Goal: Information Seeking & Learning: Learn about a topic

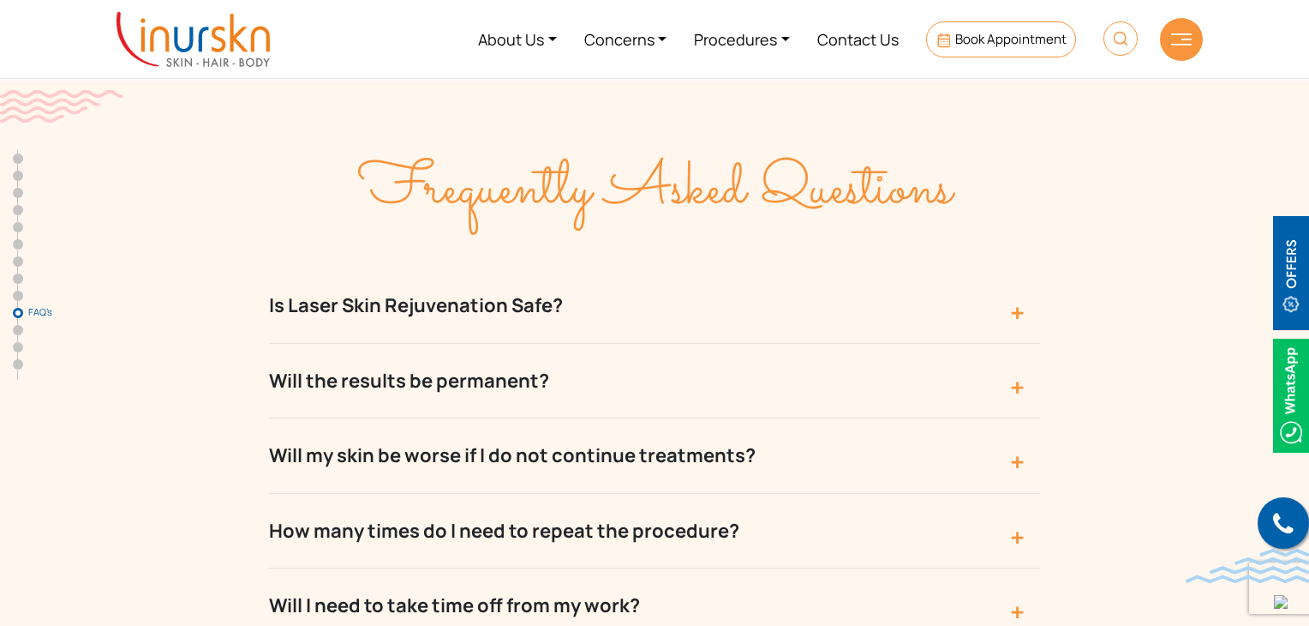
scroll to position [6941, 0]
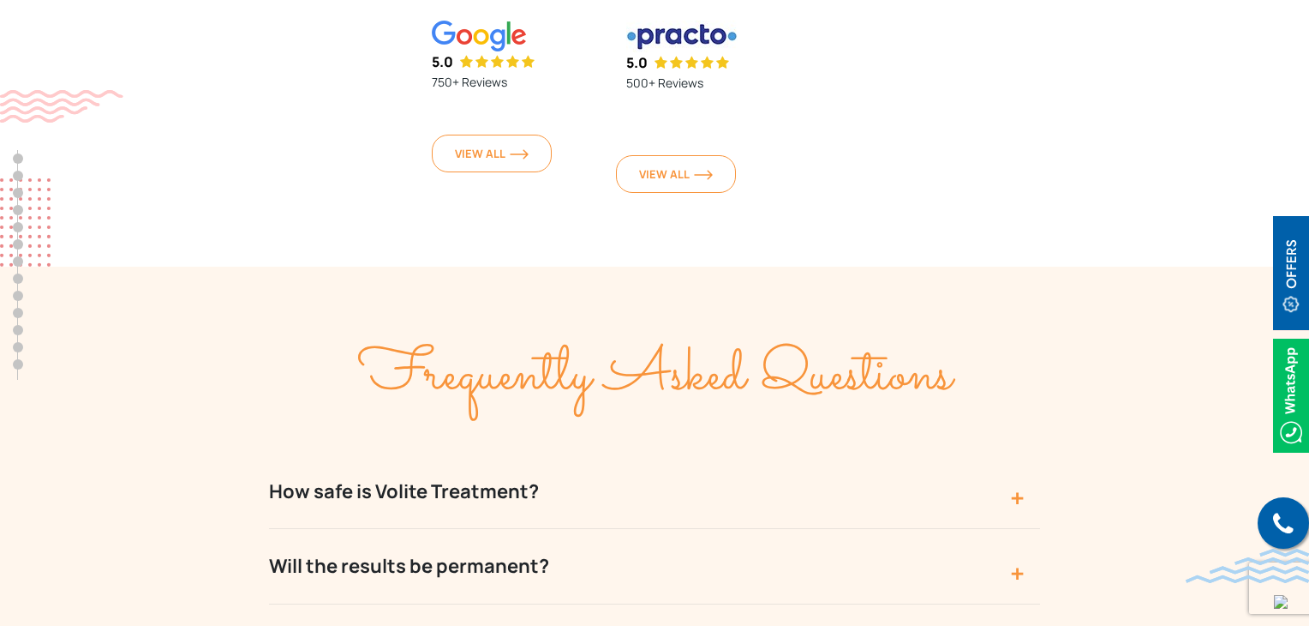
scroll to position [7284, 0]
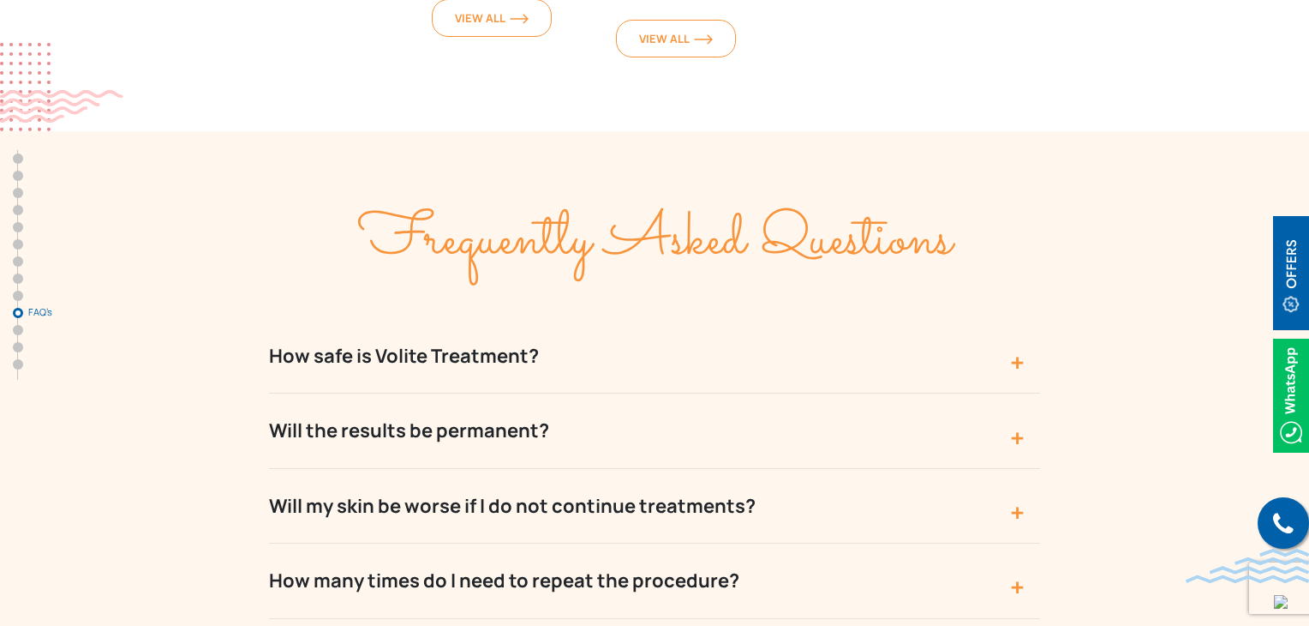
click at [411, 319] on button "How safe is Volite Treatment?" at bounding box center [654, 356] width 771 height 75
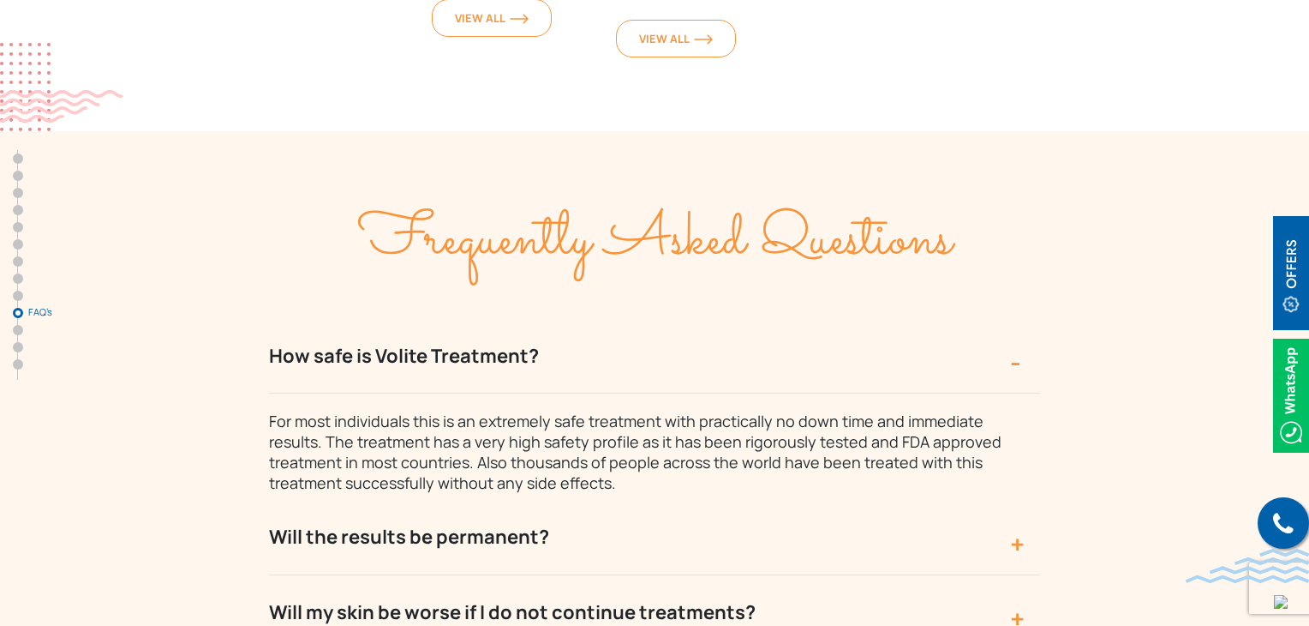
click at [699, 393] on p "For most individuals this is an extremely safe treatment with practically no do…" at bounding box center [646, 442] width 754 height 99
click at [579, 410] on span "For most individuals this is an extremely safe treatment with practically no do…" at bounding box center [635, 451] width 733 height 82
click at [578, 410] on span "For most individuals this is an extremely safe treatment with practically no do…" at bounding box center [635, 451] width 733 height 82
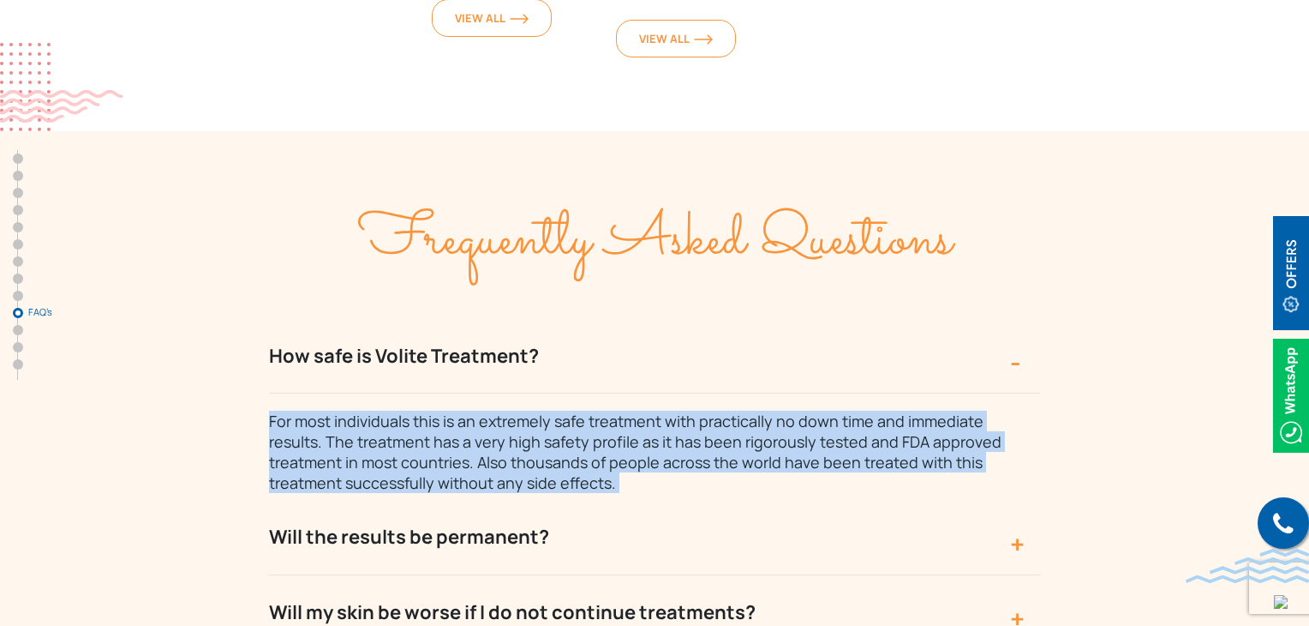
click at [578, 410] on span "For most individuals this is an extremely safe treatment with practically no do…" at bounding box center [635, 451] width 733 height 82
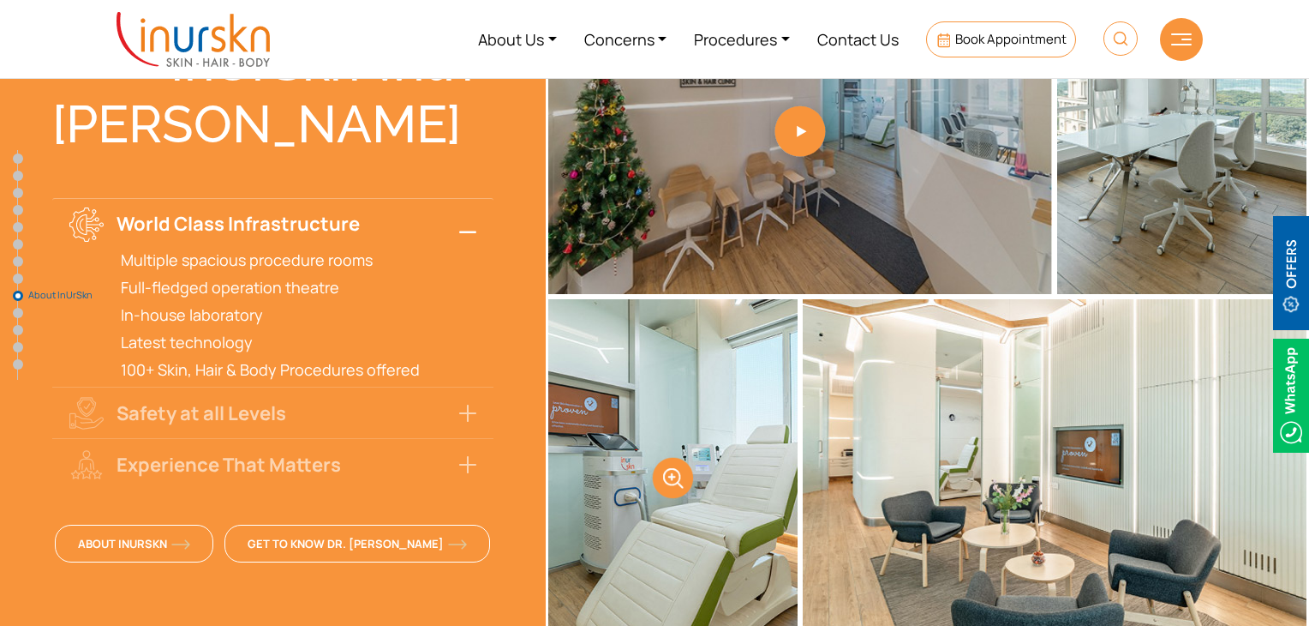
scroll to position [6170, 0]
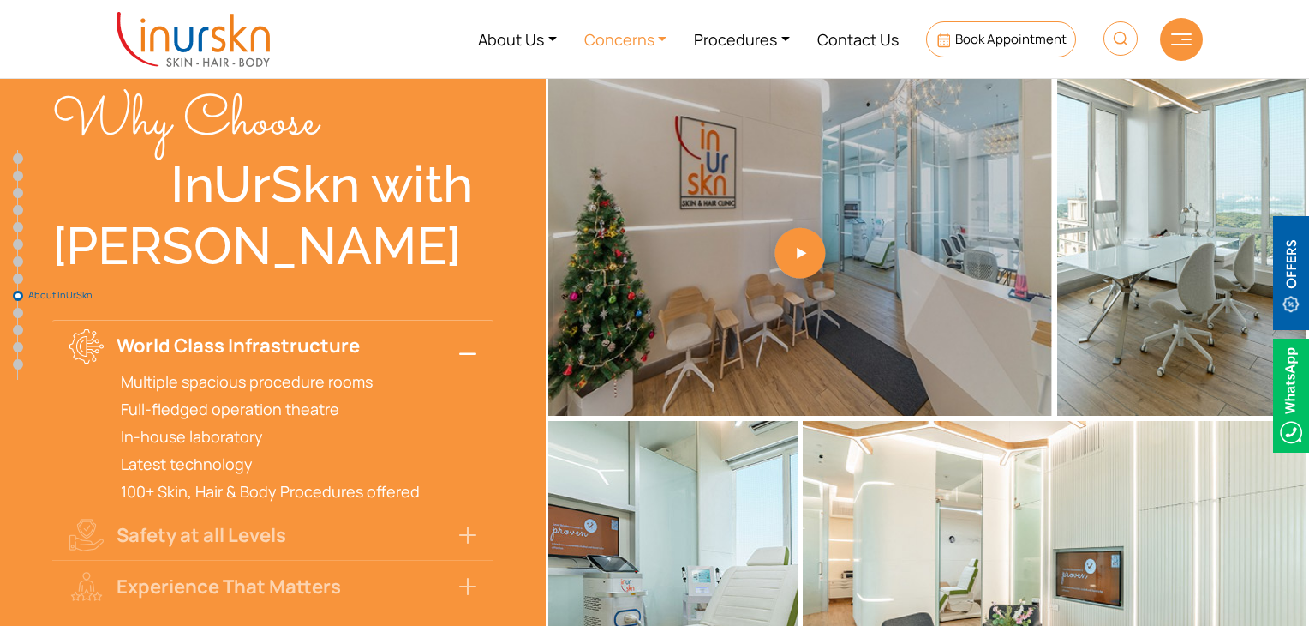
click at [624, 39] on link "Concerns" at bounding box center [626, 39] width 111 height 64
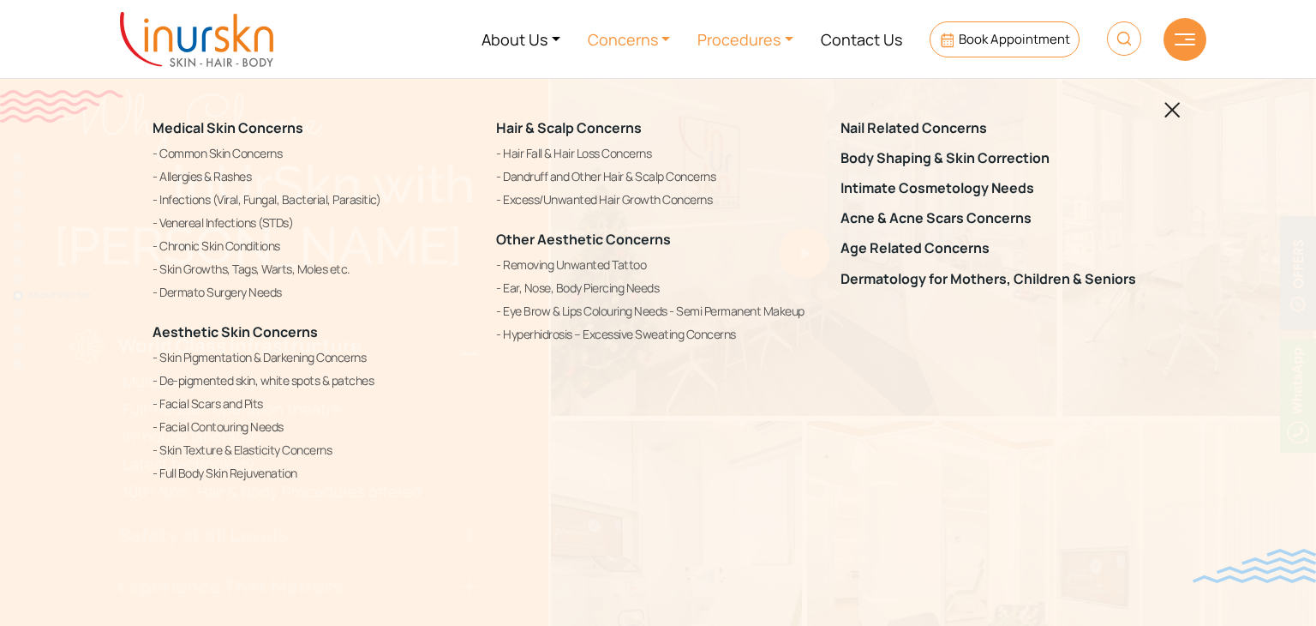
click at [751, 42] on link "Procedures" at bounding box center [745, 39] width 123 height 64
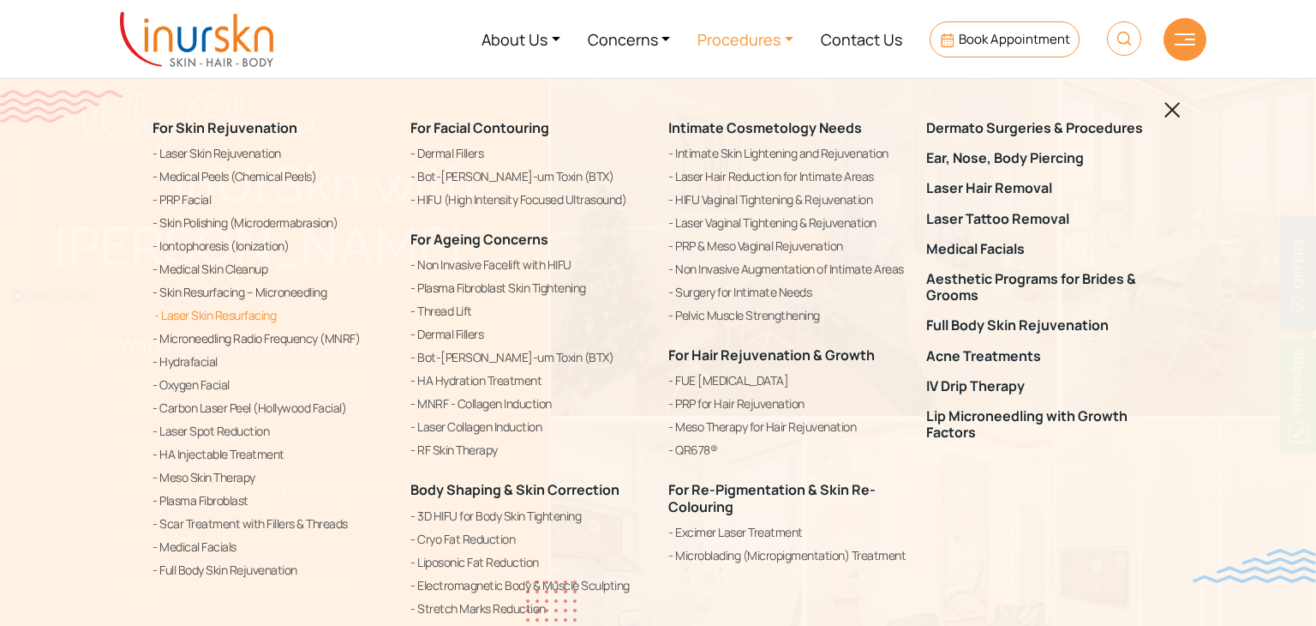
click at [205, 314] on link "Laser Skin Resurfacing" at bounding box center [271, 315] width 237 height 21
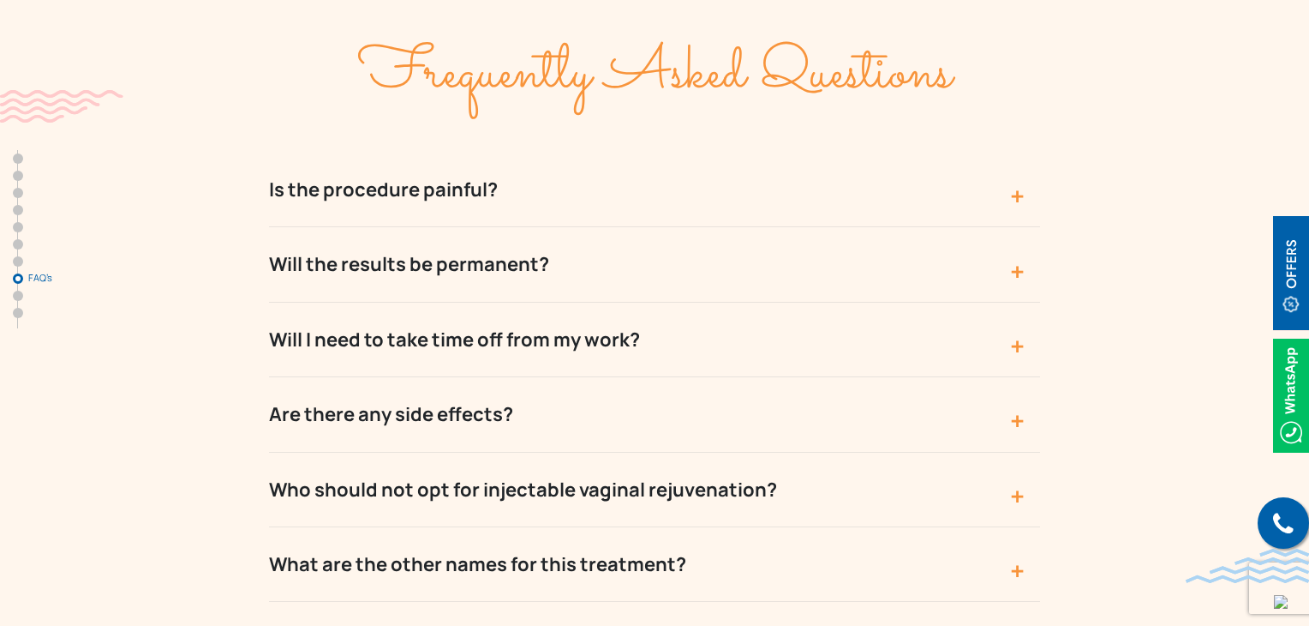
scroll to position [6084, 0]
